Goal: Navigation & Orientation: Find specific page/section

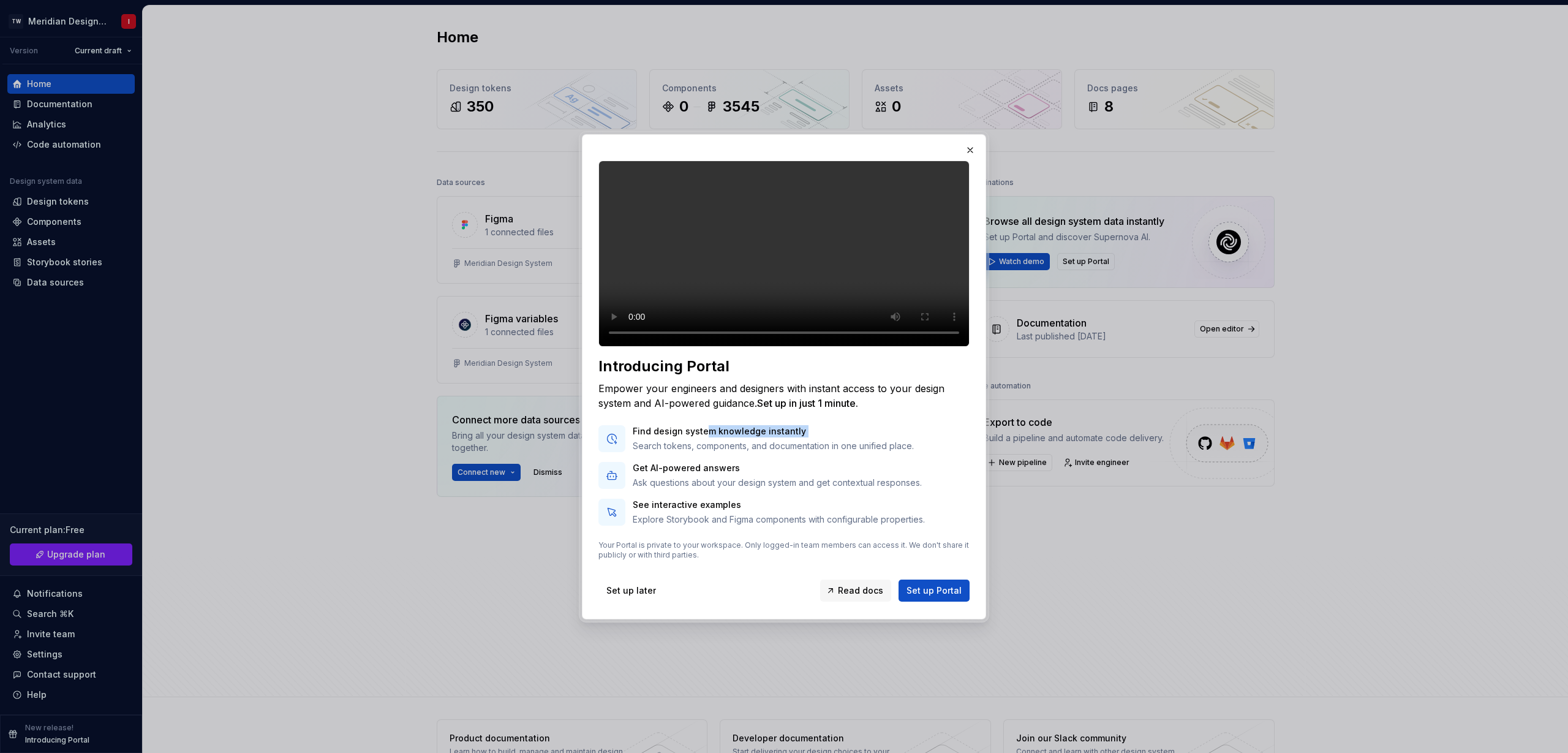
drag, startPoint x: 705, startPoint y: 445, endPoint x: 796, endPoint y: 451, distance: 91.2
click at [796, 451] on div "Find design system knowledge instantly Search tokens, components, and documenta…" at bounding box center [773, 439] width 281 height 27
click at [796, 451] on p "Search tokens, components, and documentation in one unified place." at bounding box center [773, 446] width 281 height 12
drag, startPoint x: 715, startPoint y: 459, endPoint x: 833, endPoint y: 464, distance: 118.1
click at [798, 464] on div "Find design system knowledge instantly Search tokens, components, and documenta…" at bounding box center [783, 476] width 371 height 100
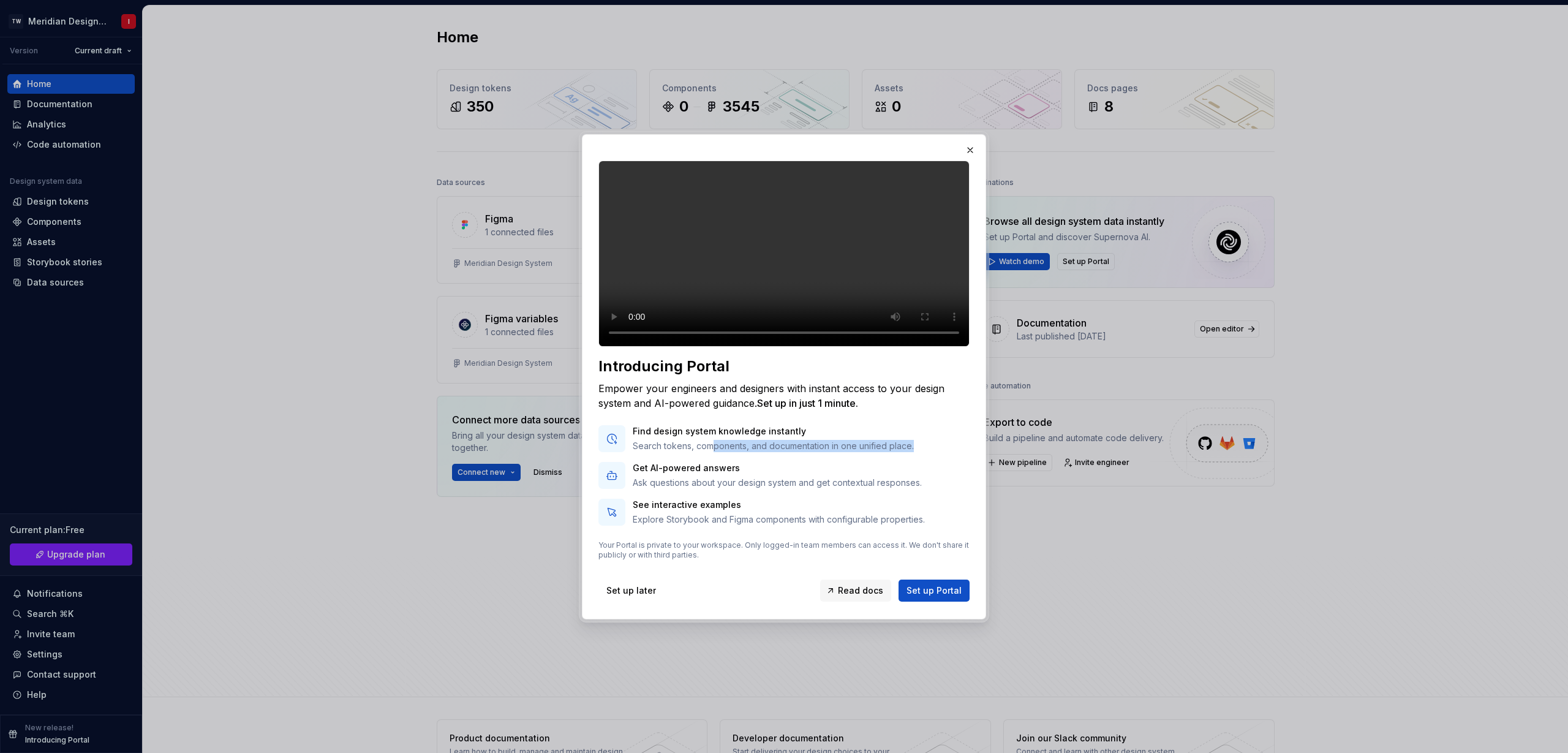
click at [843, 464] on div "Find design system knowledge instantly Search tokens, components, and documenta…" at bounding box center [783, 476] width 371 height 100
click at [970, 142] on button "button" at bounding box center [970, 150] width 17 height 17
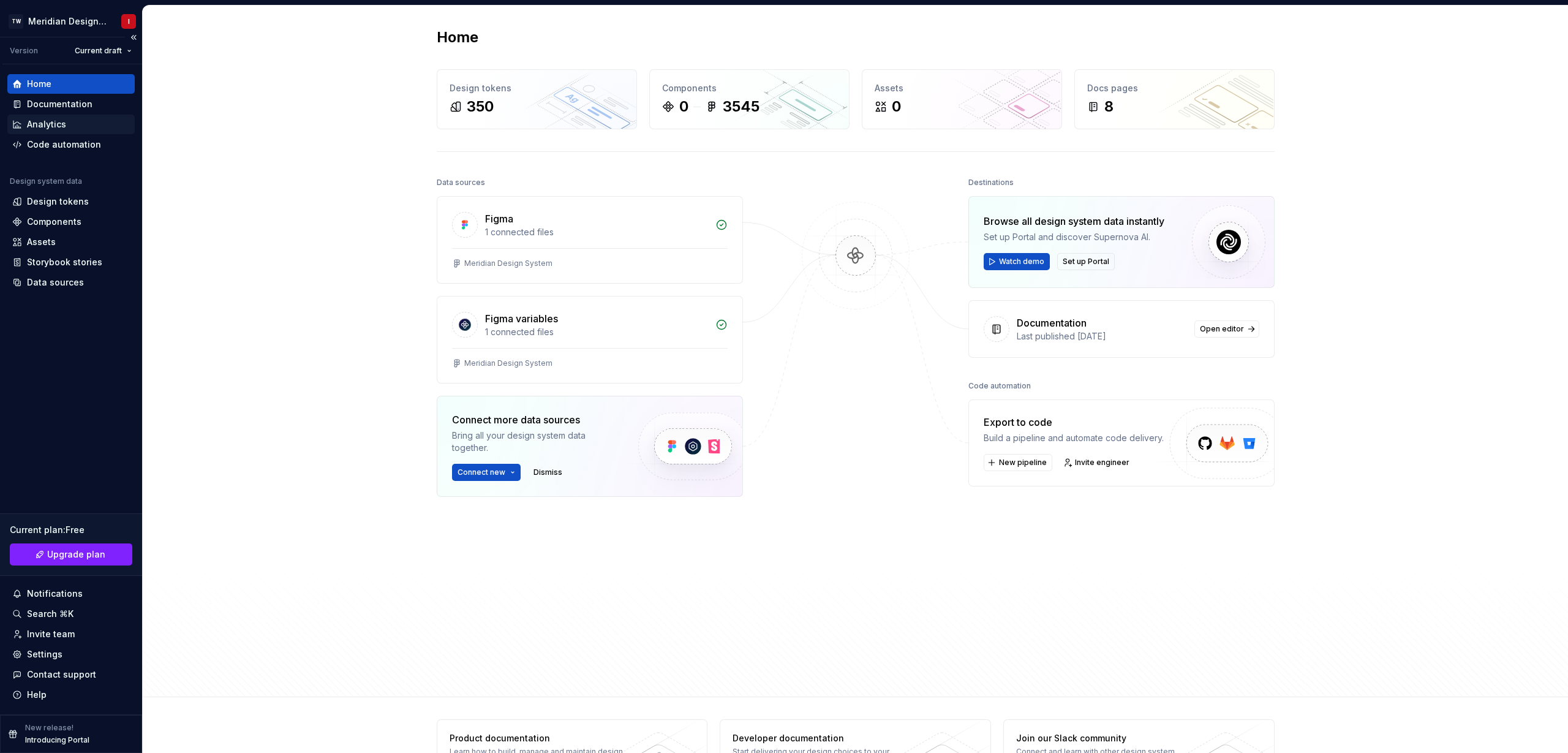
click at [76, 118] on div "Analytics" at bounding box center [70, 124] width 118 height 12
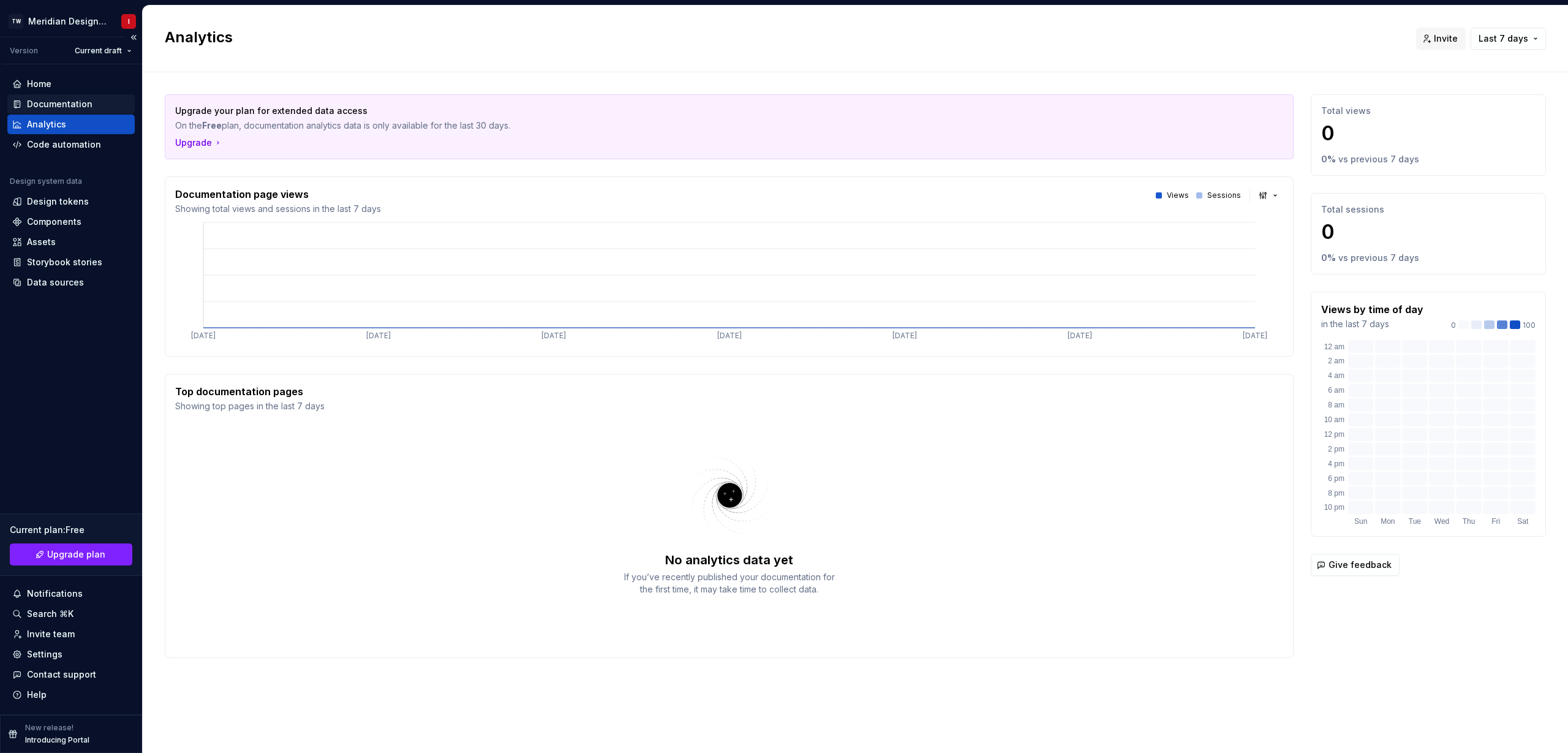
click at [102, 100] on div "Documentation" at bounding box center [70, 104] width 118 height 12
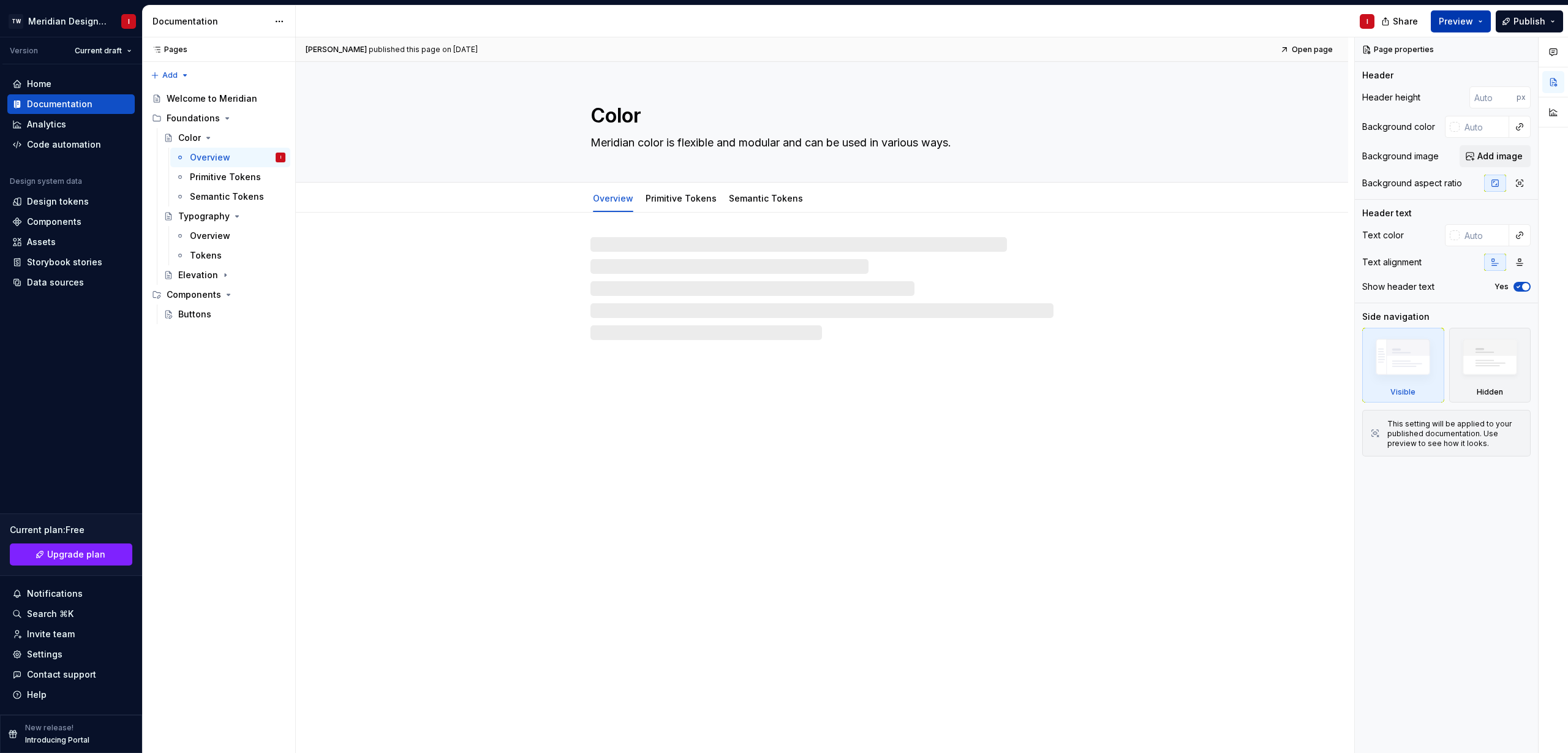
click at [1469, 28] on button "Preview" at bounding box center [1461, 21] width 60 height 22
type textarea "*"
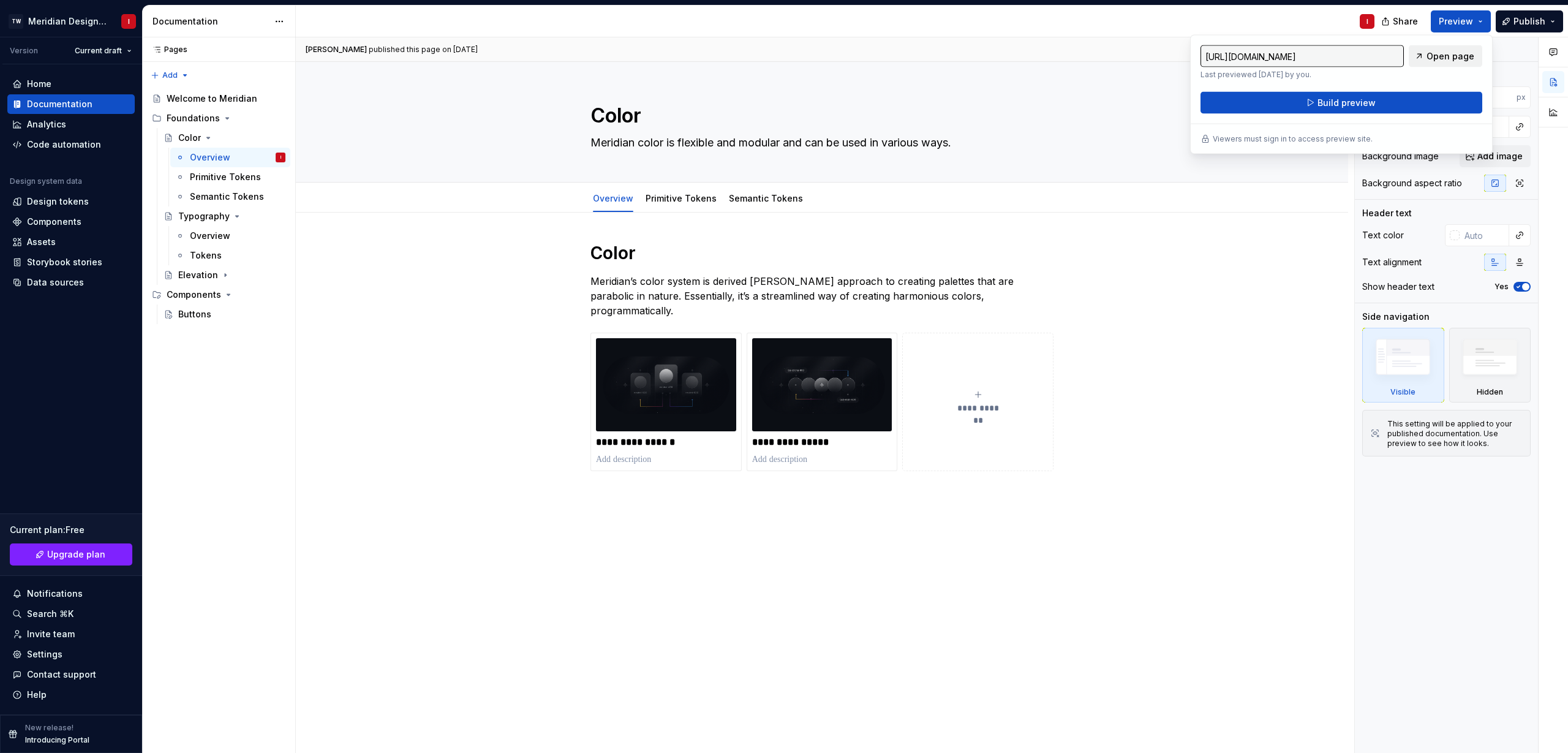
click at [1451, 59] on span "Open page" at bounding box center [1450, 56] width 48 height 12
